Goal: Find specific page/section: Find specific page/section

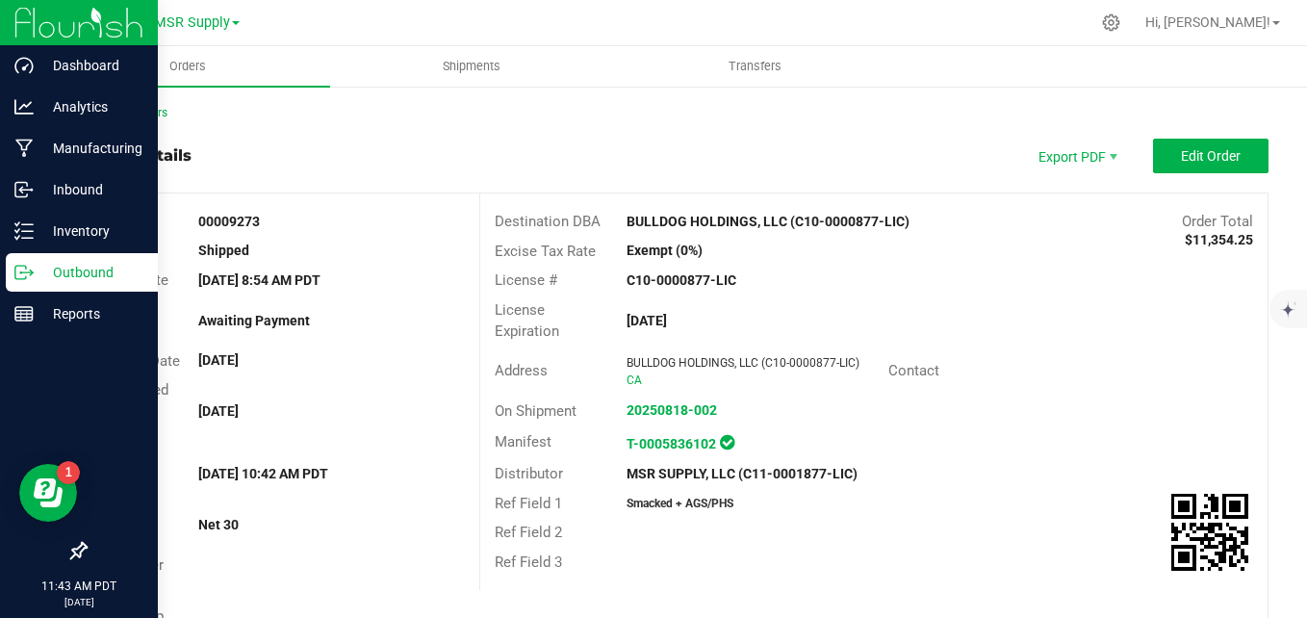
scroll to position [481, 0]
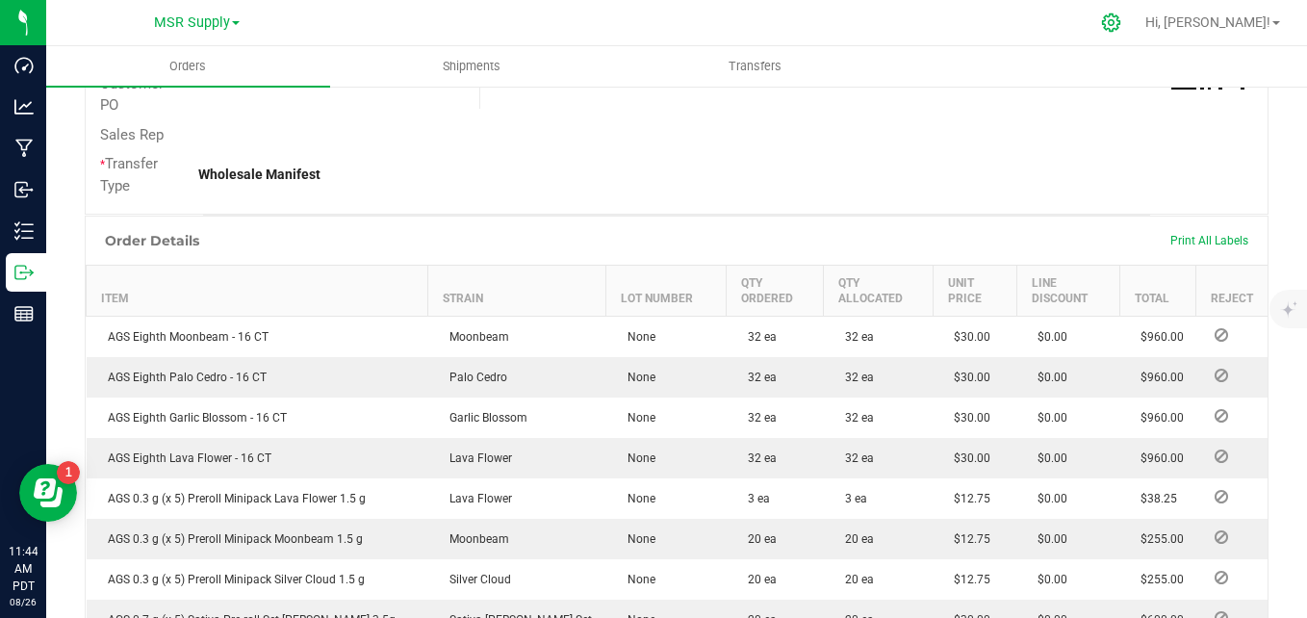
click at [1122, 28] on icon at bounding box center [1111, 23] width 20 height 20
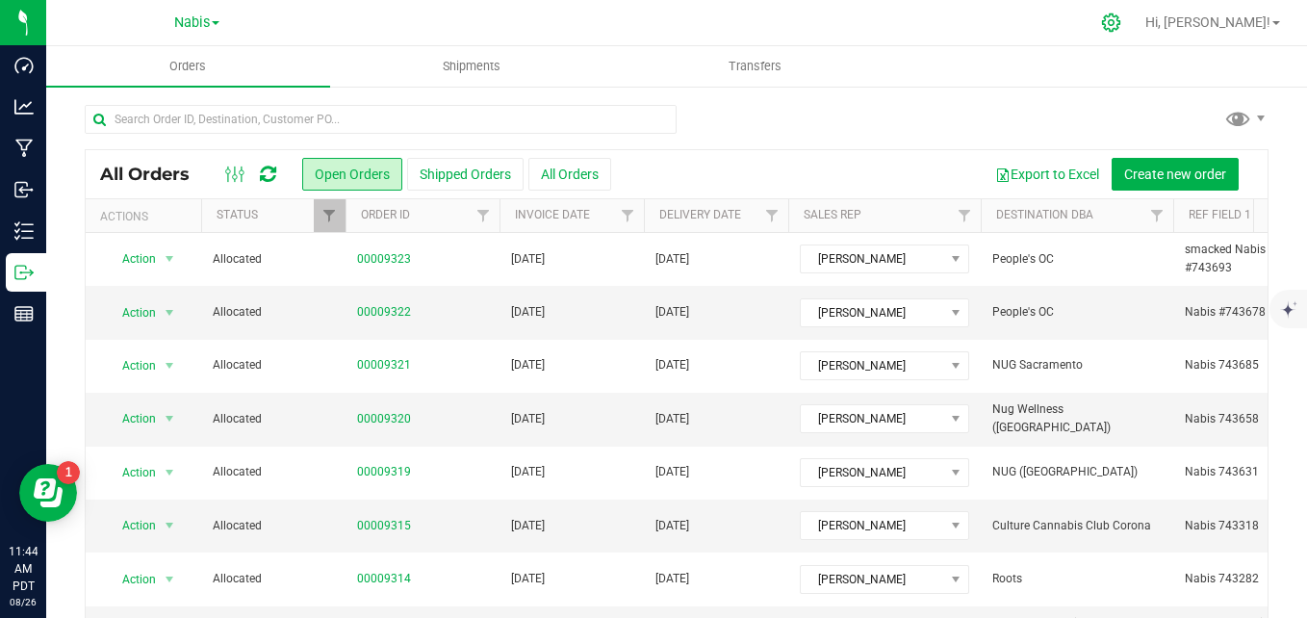
click at [1122, 29] on icon at bounding box center [1111, 23] width 20 height 20
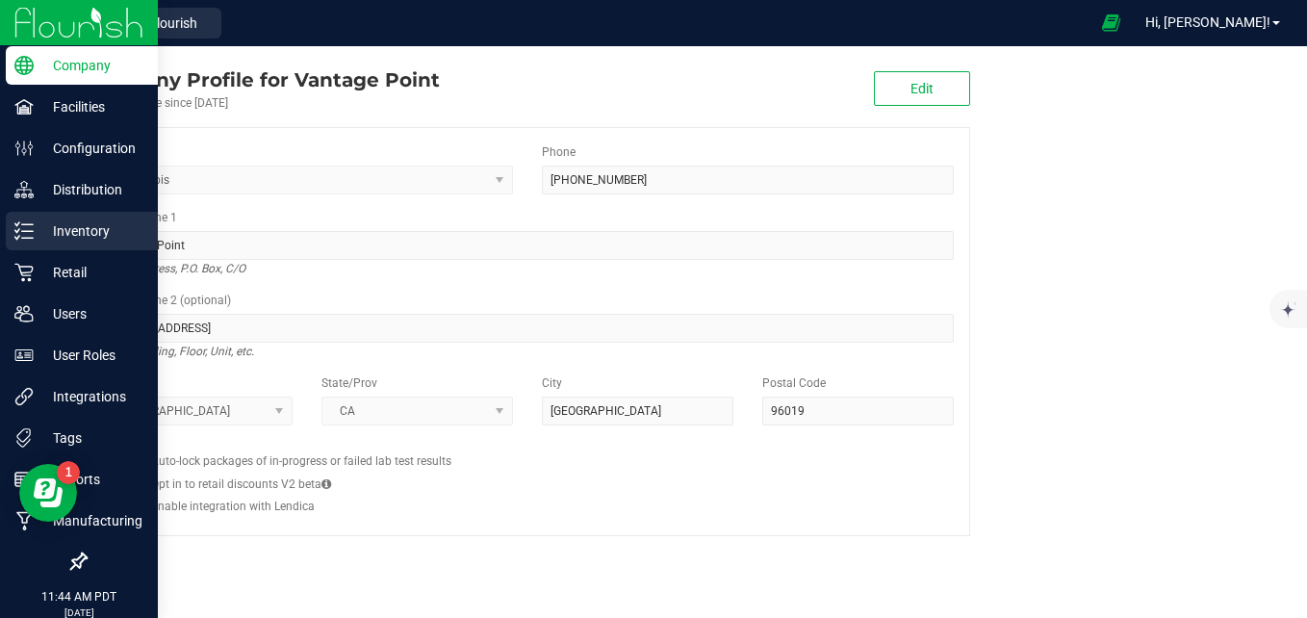
click at [39, 228] on p "Inventory" at bounding box center [92, 231] width 116 height 23
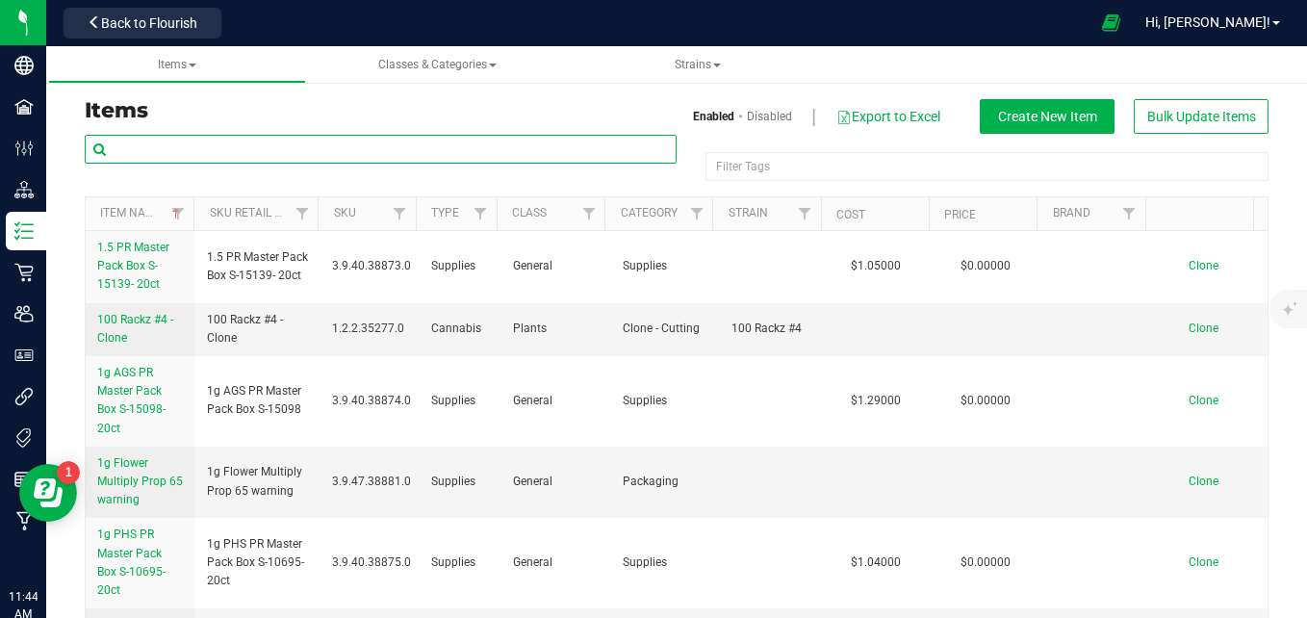
click at [283, 143] on input "text" at bounding box center [381, 149] width 592 height 29
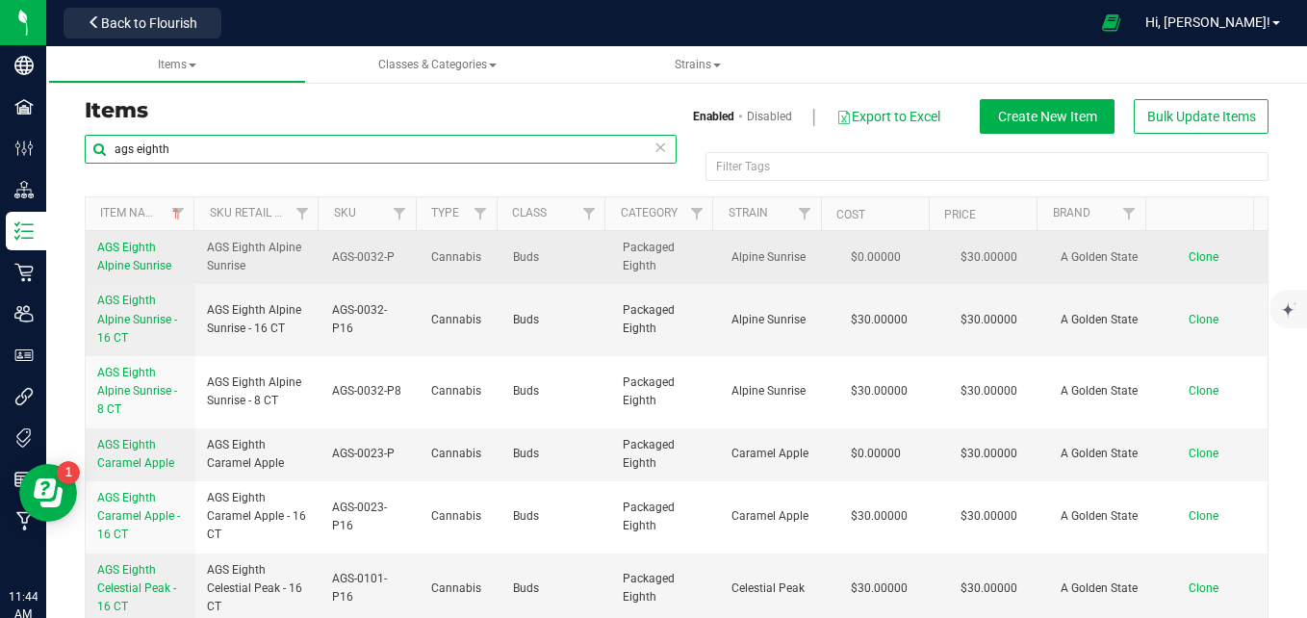
type input "ags eighth"
click at [118, 259] on span "AGS Eighth Alpine Sunrise" at bounding box center [134, 257] width 74 height 32
